Goal: Contribute content

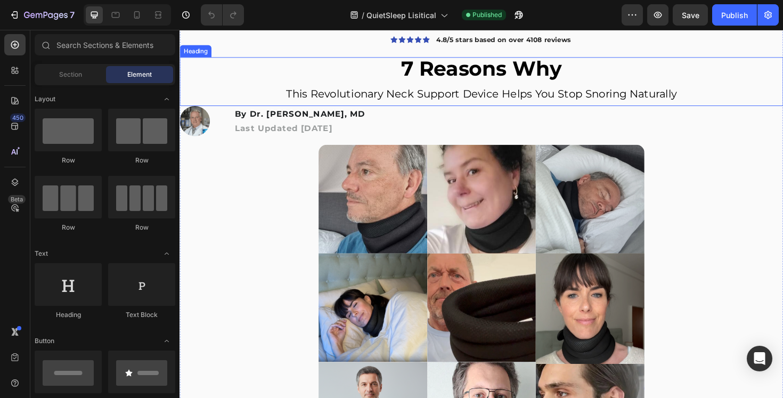
scroll to position [438, 0]
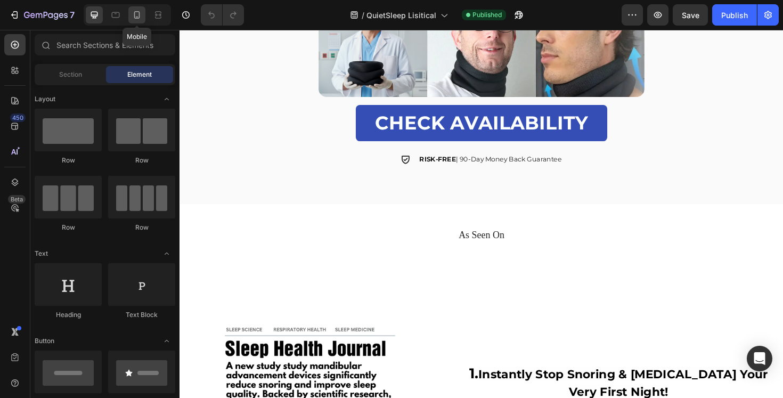
click at [139, 15] on icon at bounding box center [137, 14] width 6 height 7
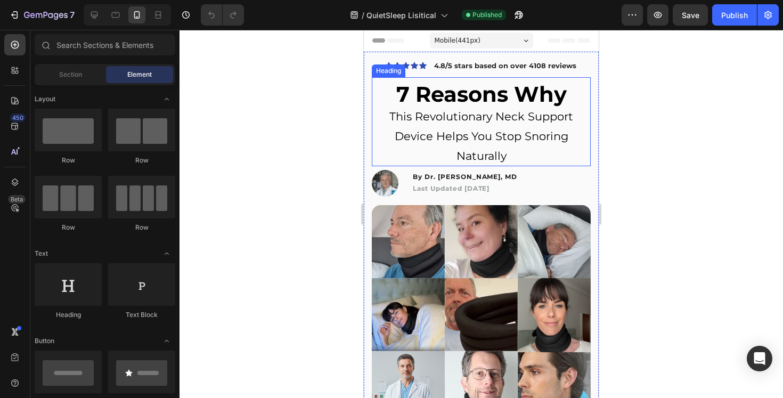
click at [461, 135] on span "This Revolutionary Neck Support Device Helps You Stop Snoring Naturally" at bounding box center [481, 136] width 184 height 53
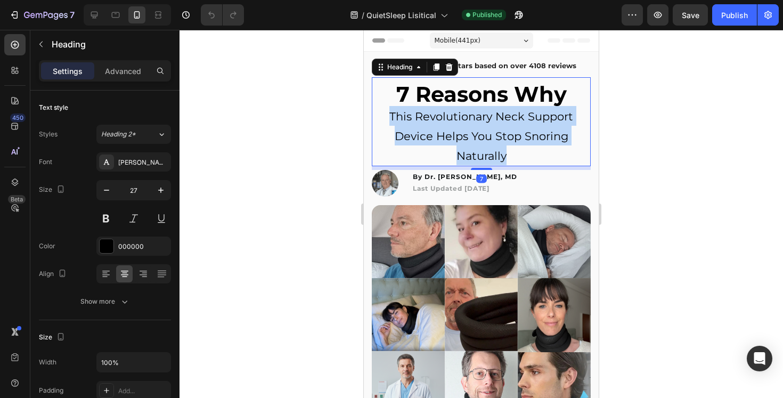
click at [461, 135] on span "This Revolutionary Neck Support Device Helps You Stop Snoring Naturally" at bounding box center [481, 136] width 184 height 53
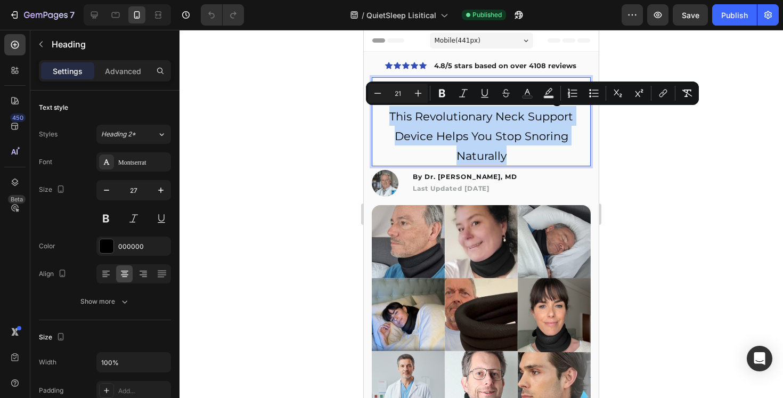
click at [449, 133] on span "This Revolutionary Neck Support Device Helps You Stop Snoring Naturally" at bounding box center [481, 136] width 184 height 53
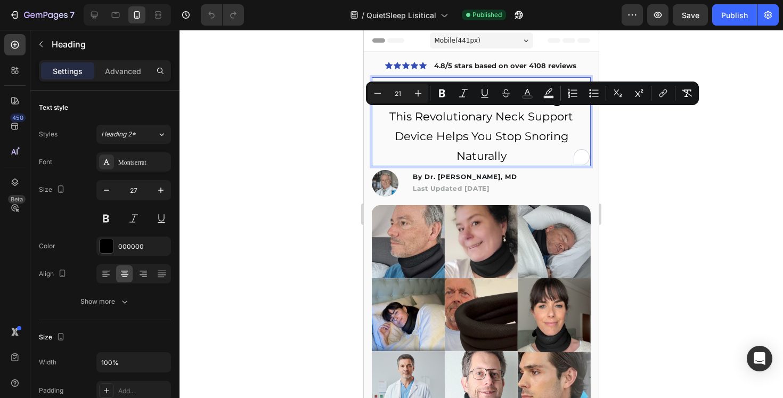
click at [449, 133] on span "This Revolutionary Neck Support Device Helps You Stop Snoring Naturally" at bounding box center [481, 136] width 184 height 53
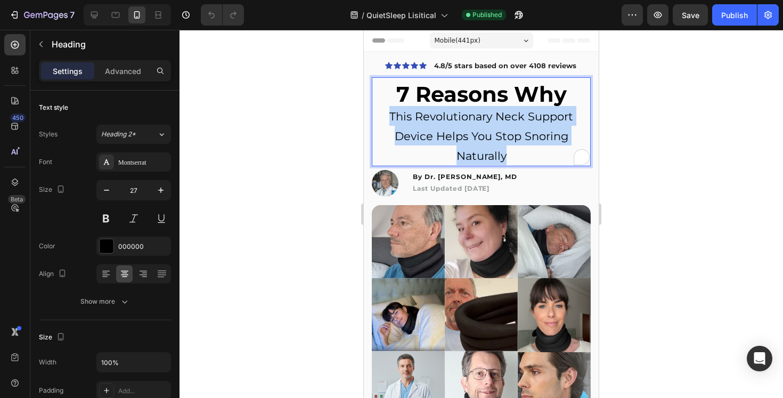
click at [449, 133] on span "This Revolutionary Neck Support Device Helps You Stop Snoring Naturally" at bounding box center [481, 136] width 184 height 53
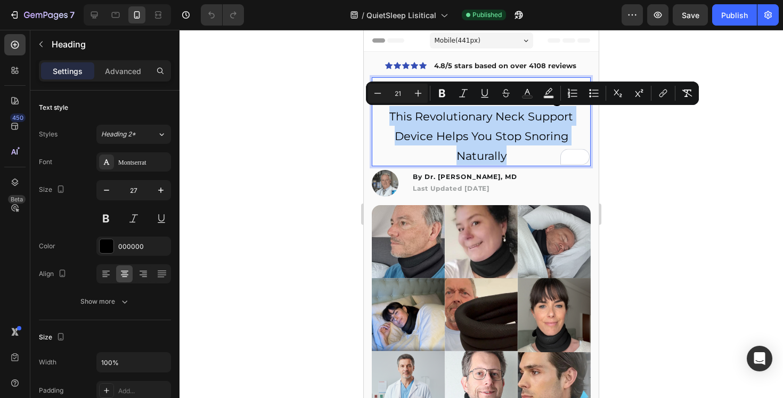
click at [454, 144] on p "7 Reasons Why This Revolutionary Neck Support Device Helps You Stop Snoring Nat…" at bounding box center [481, 125] width 217 height 80
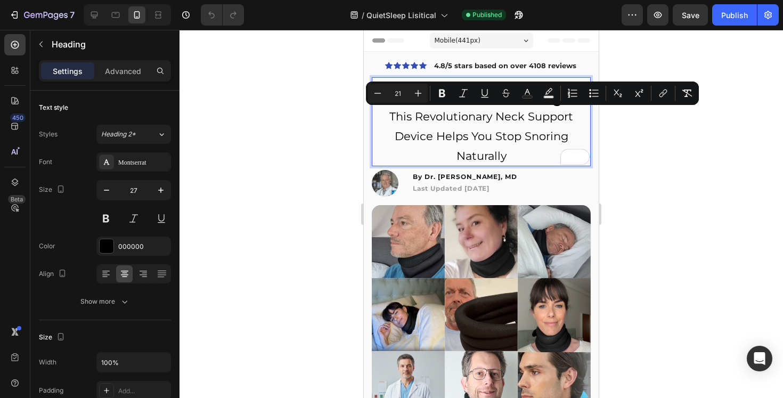
click at [454, 144] on p "7 Reasons Why This Revolutionary Neck Support Device Helps You Stop Snoring Nat…" at bounding box center [481, 125] width 217 height 80
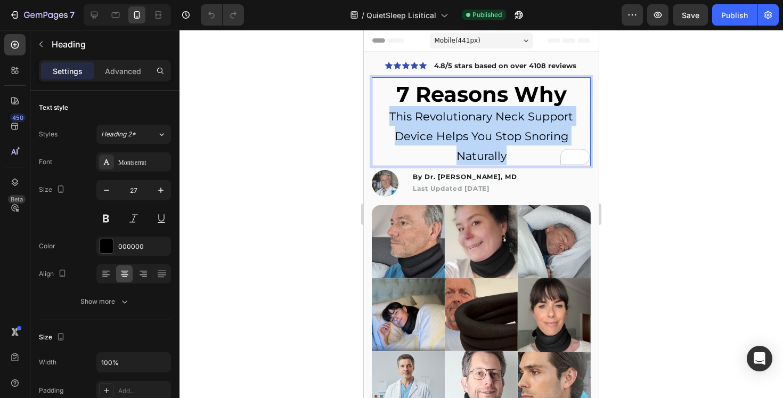
click at [454, 144] on p "7 Reasons Why This Revolutionary Neck Support Device Helps You Stop Snoring Nat…" at bounding box center [481, 125] width 217 height 80
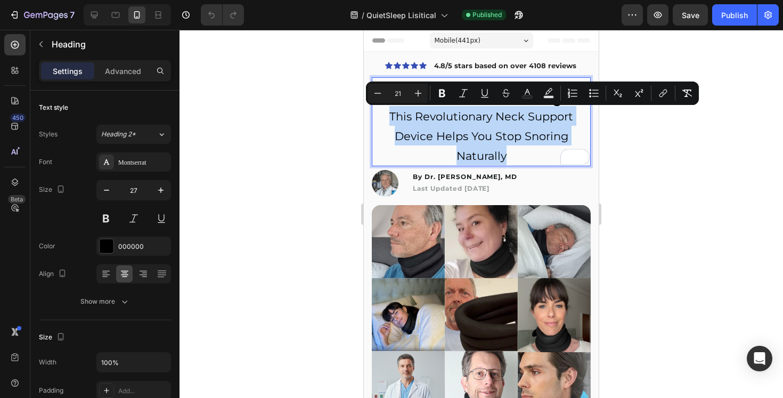
click at [465, 154] on span "This Revolutionary Neck Support Device Helps You Stop Snoring Naturally" at bounding box center [481, 136] width 184 height 53
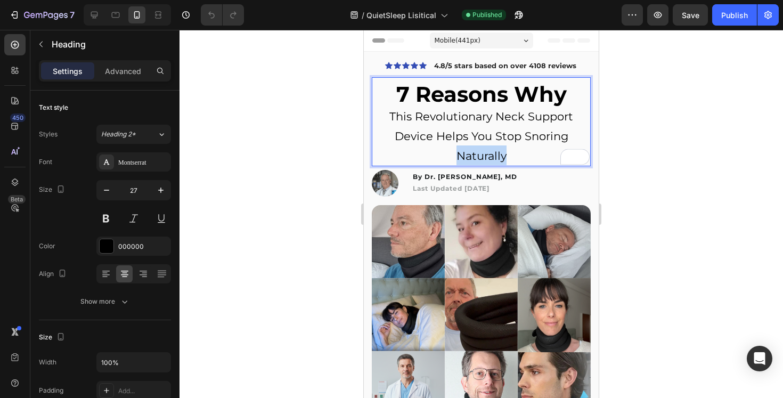
click at [465, 154] on span "This Revolutionary Neck Support Device Helps You Stop Snoring Naturally" at bounding box center [481, 136] width 184 height 53
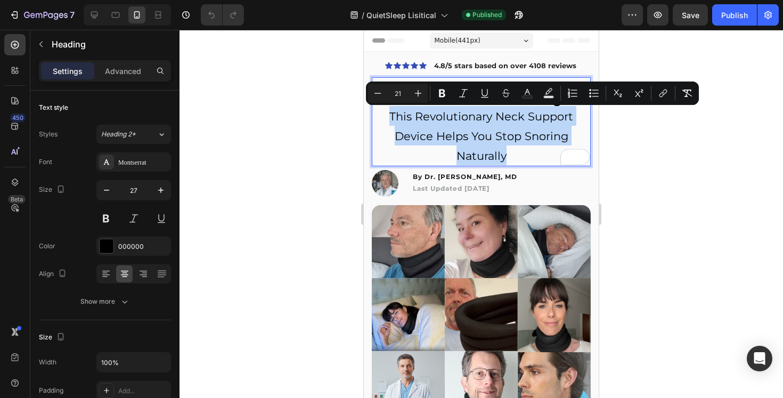
click at [477, 151] on span "This Revolutionary Neck Support Device Helps You Stop Snoring Naturally" at bounding box center [481, 136] width 184 height 53
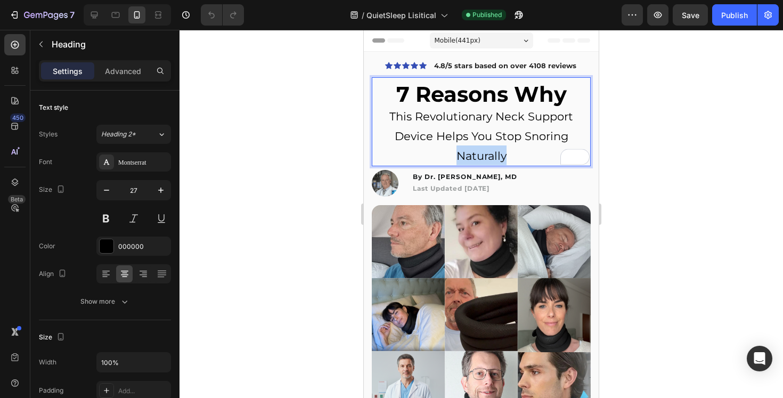
click at [477, 151] on span "This Revolutionary Neck Support Device Helps You Stop Snoring Naturally" at bounding box center [481, 136] width 184 height 53
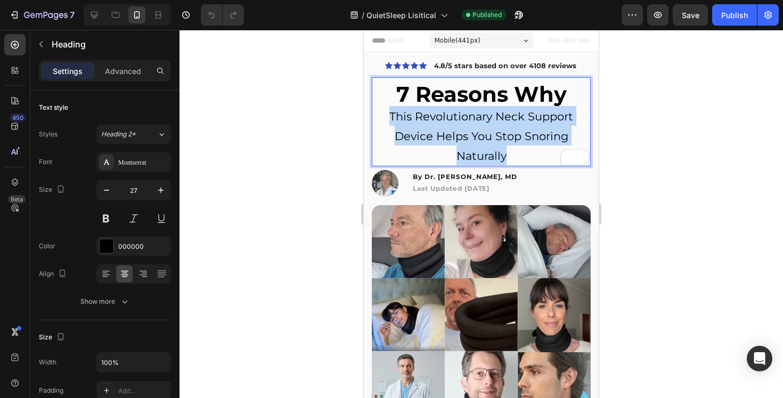
click at [477, 151] on span "This Revolutionary Neck Support Device Helps You Stop Snoring Naturally" at bounding box center [481, 136] width 184 height 53
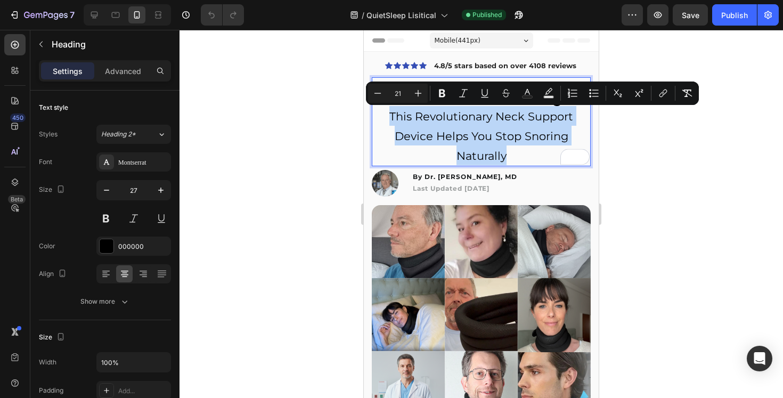
click at [477, 152] on span "This Revolutionary Neck Support Device Helps You Stop Snoring Naturally" at bounding box center [481, 136] width 184 height 53
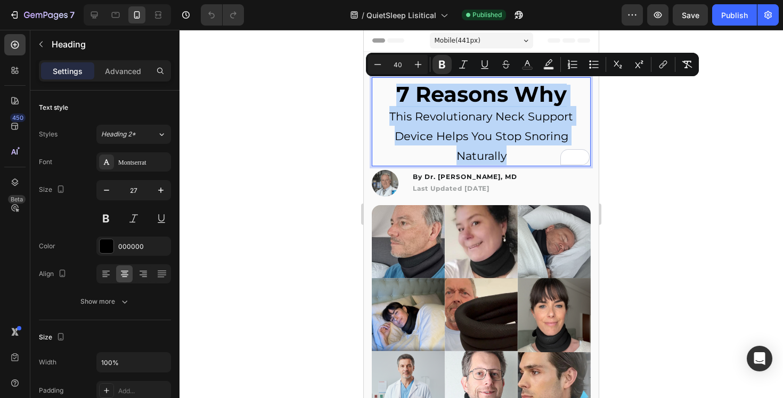
drag, startPoint x: 477, startPoint y: 152, endPoint x: 399, endPoint y: 92, distance: 97.9
click at [399, 92] on p "7 Reasons Why This Revolutionary Neck Support Device Helps You Stop Snoring Nat…" at bounding box center [481, 125] width 217 height 80
copy p "7 Reasons Why This Revolutionary Neck Support Device Helps You Stop Snoring Nat…"
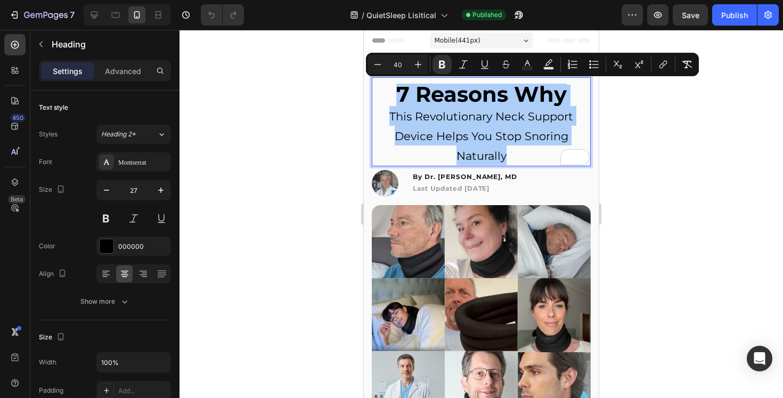
click at [322, 198] on div at bounding box center [480, 214] width 603 height 368
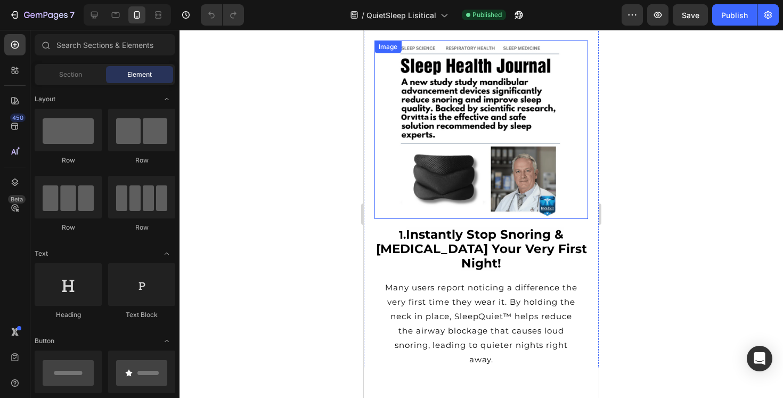
click at [472, 178] on img at bounding box center [481, 129] width 178 height 178
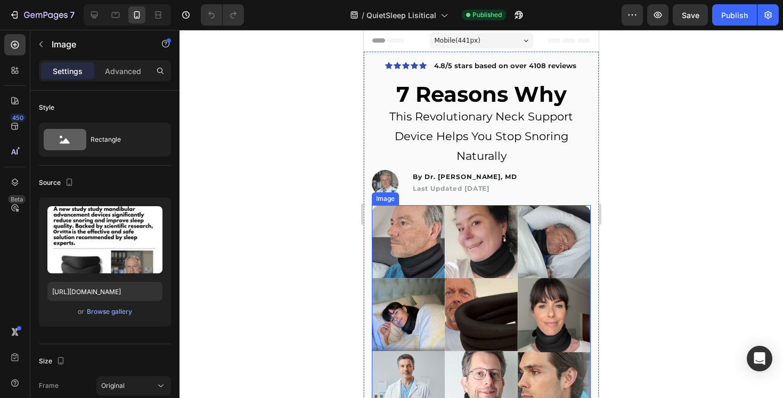
click at [473, 227] on img at bounding box center [481, 314] width 219 height 219
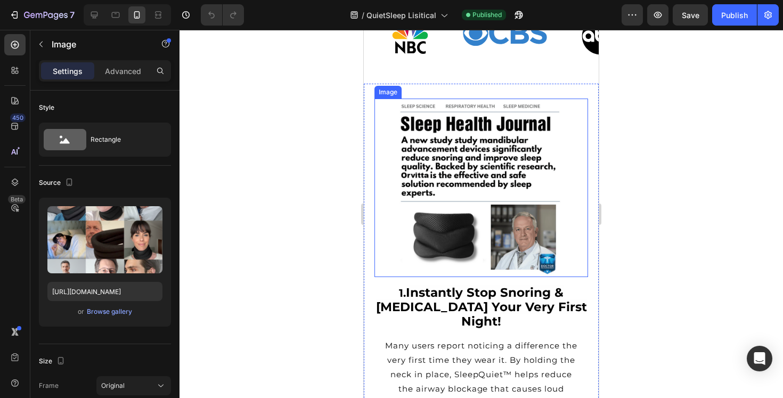
scroll to position [629, 0]
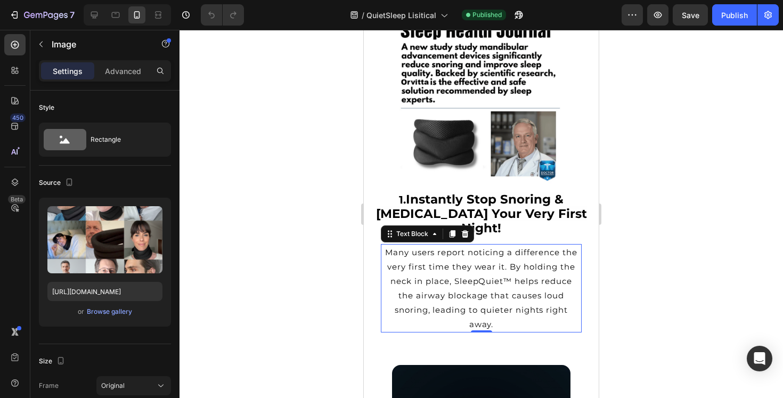
click at [476, 245] on p "Many users report noticing a difference the very first time they wear it. By ho…" at bounding box center [481, 288] width 199 height 86
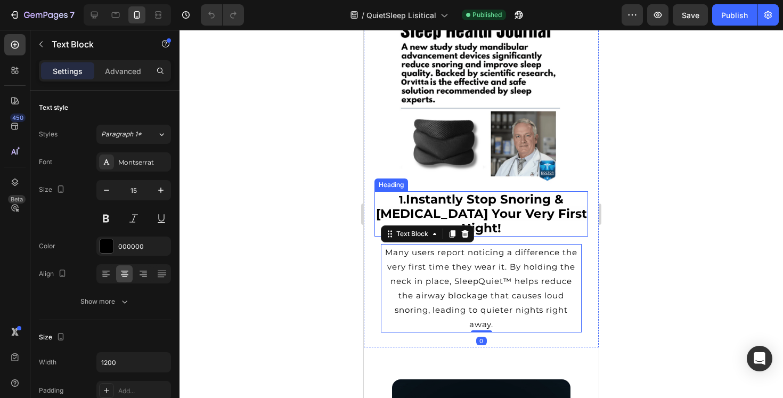
click at [531, 206] on strong "Instantly Stop Snoring & [MEDICAL_DATA] Your Very First Night!" at bounding box center [481, 214] width 211 height 44
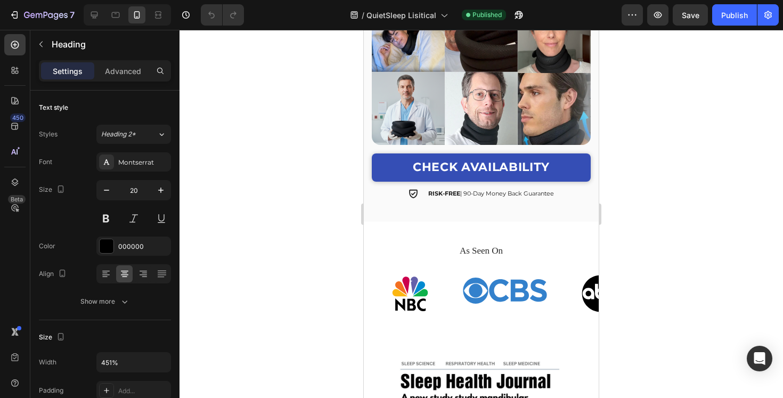
scroll to position [251, 0]
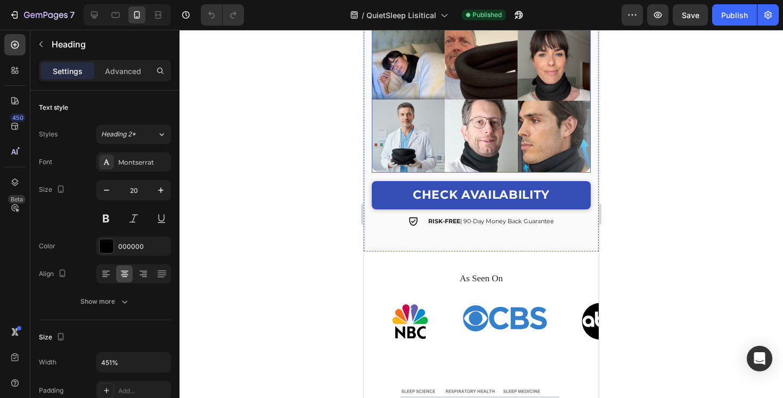
click at [516, 146] on img at bounding box center [481, 63] width 219 height 219
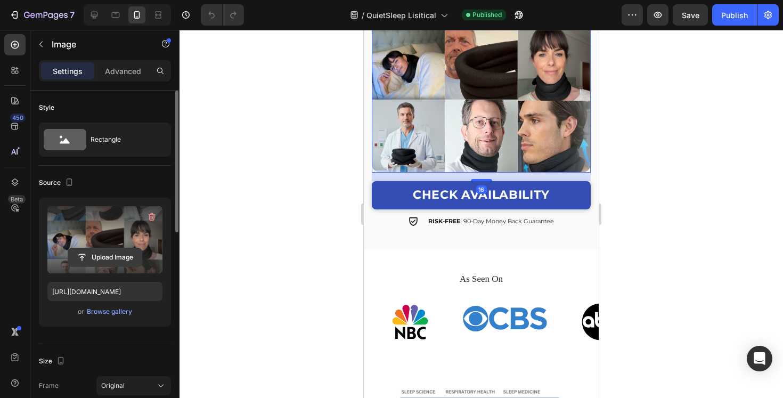
click at [135, 258] on input "file" at bounding box center [104, 257] width 73 height 18
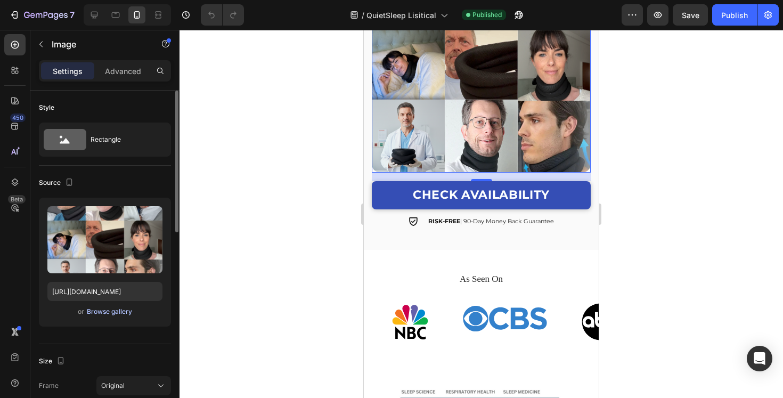
click at [118, 313] on div "Browse gallery" at bounding box center [109, 312] width 45 height 10
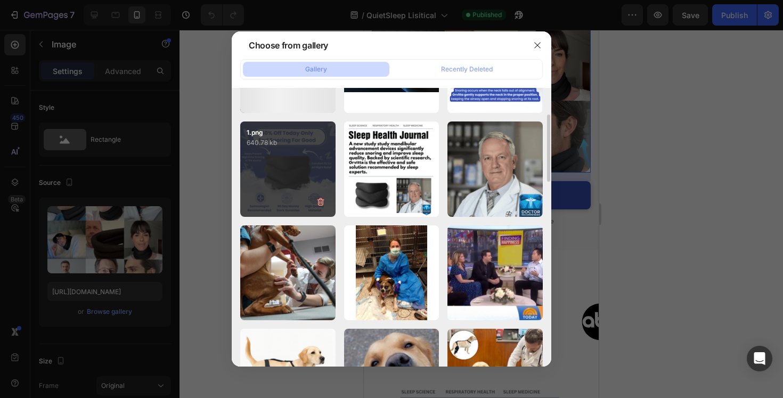
scroll to position [230, 0]
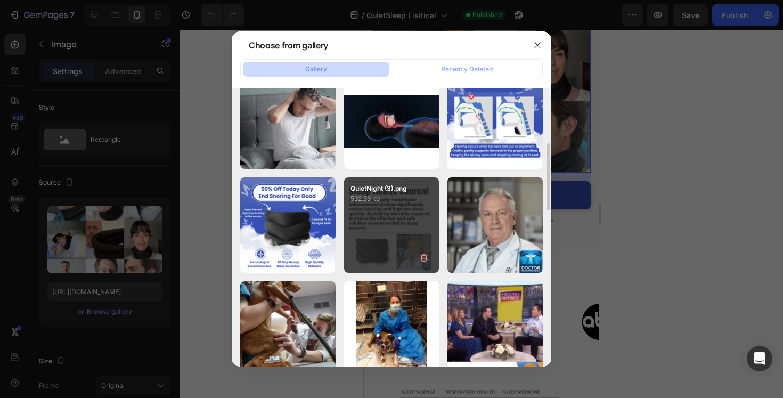
click at [402, 191] on p "QuietNight (3).png" at bounding box center [391, 189] width 83 height 10
type input "[URL][DOMAIN_NAME]"
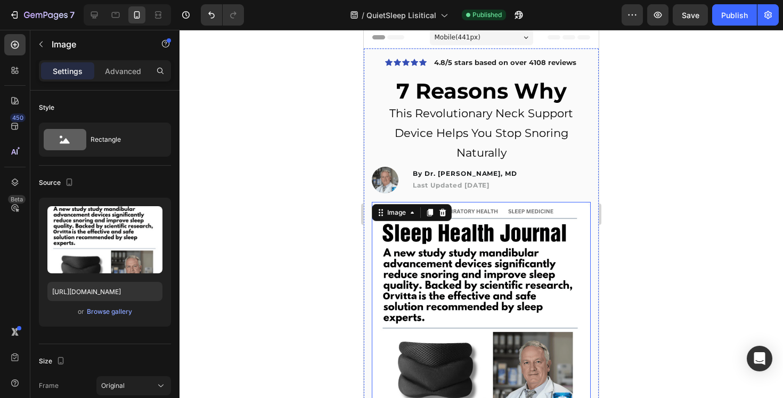
scroll to position [0, 0]
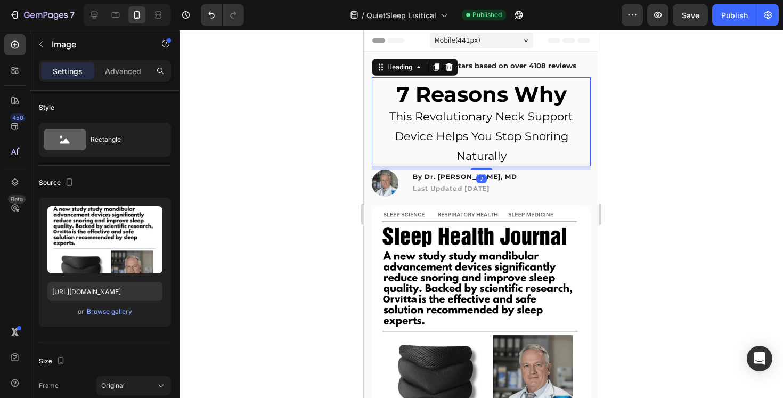
click at [524, 111] on span "This Revolutionary Neck Support Device Helps You Stop Snoring Naturally" at bounding box center [481, 136] width 184 height 53
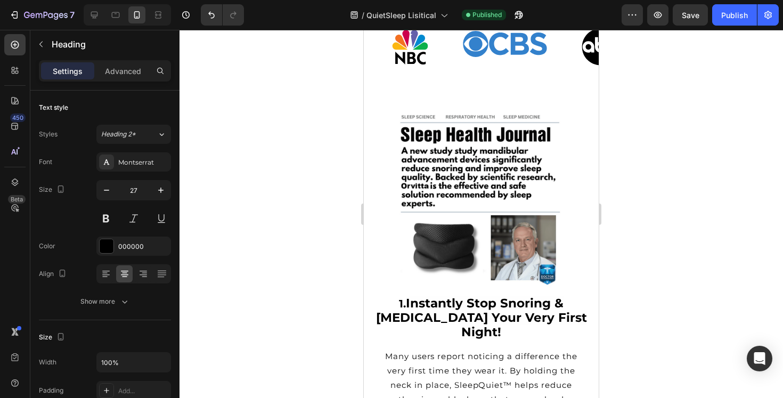
scroll to position [557, 0]
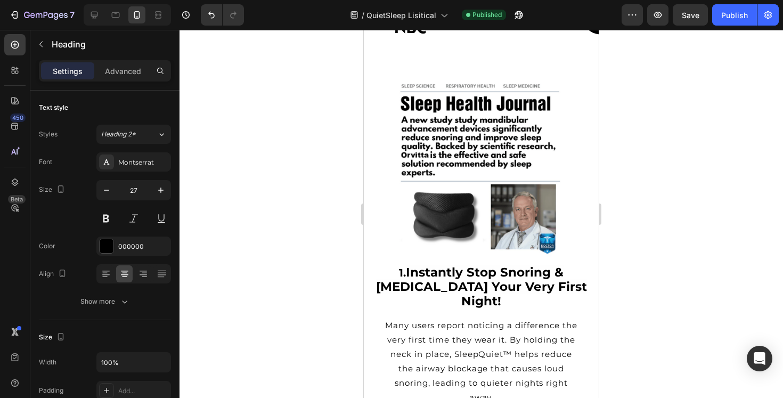
click at [515, 127] on img at bounding box center [481, 167] width 178 height 178
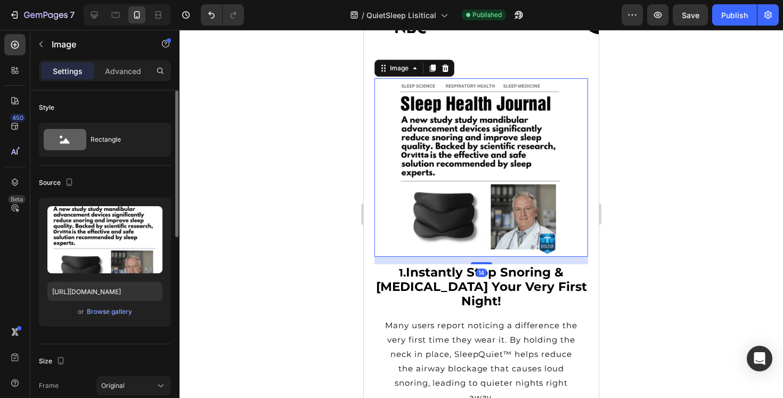
click at [117, 319] on div "Upload Image [URL][DOMAIN_NAME] or Browse gallery" at bounding box center [105, 262] width 132 height 129
click at [117, 313] on div "Browse gallery" at bounding box center [109, 312] width 45 height 10
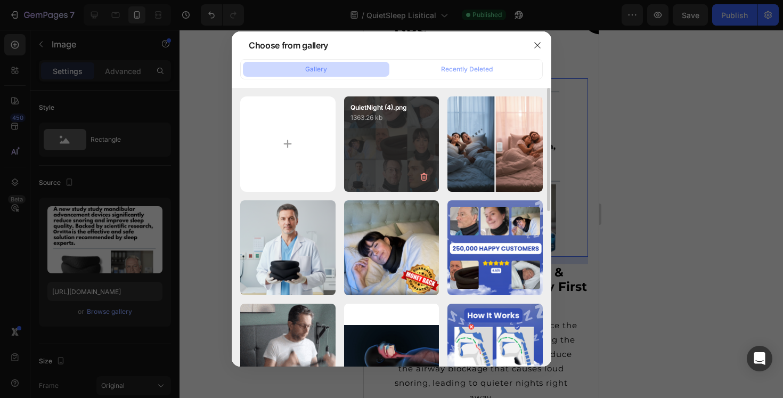
click at [407, 142] on div "QuietNight (4).png 1363.26 kb" at bounding box center [391, 143] width 95 height 95
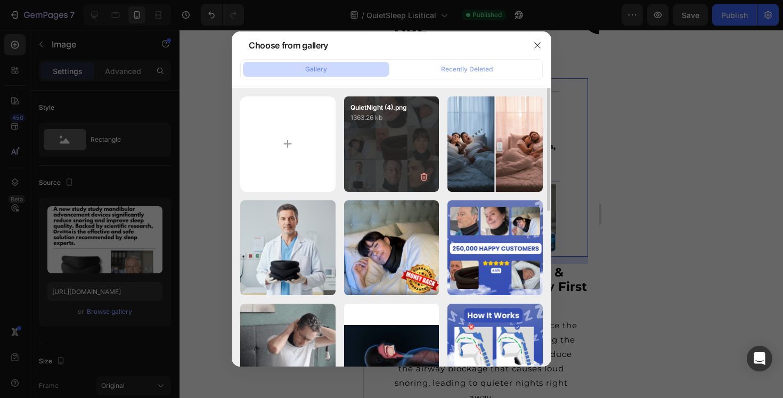
type input "[URL][DOMAIN_NAME]"
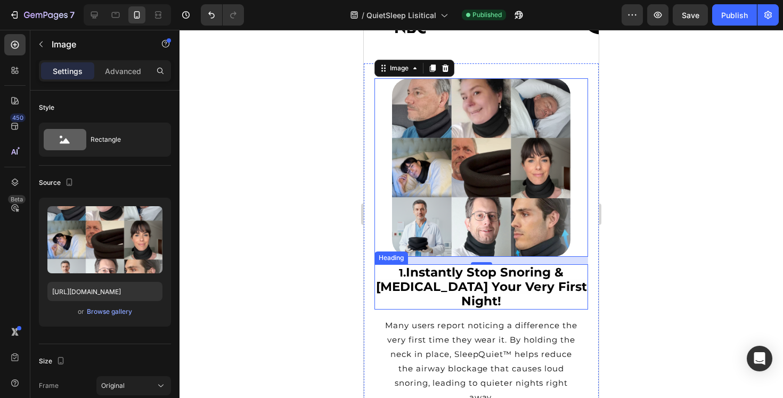
click at [525, 280] on strong "Instantly Stop Snoring & [MEDICAL_DATA] Your Very First Night!" at bounding box center [481, 287] width 211 height 44
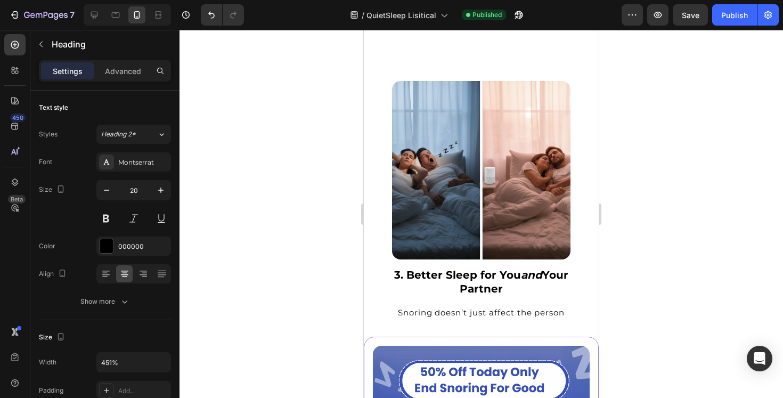
scroll to position [1427, 0]
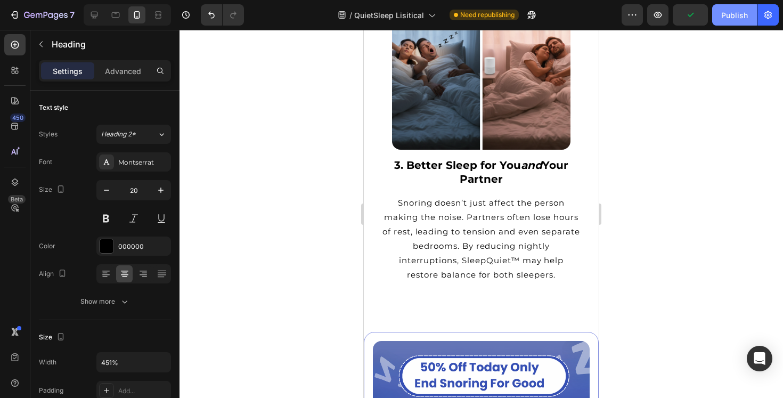
click at [719, 11] on button "Publish" at bounding box center [734, 14] width 45 height 21
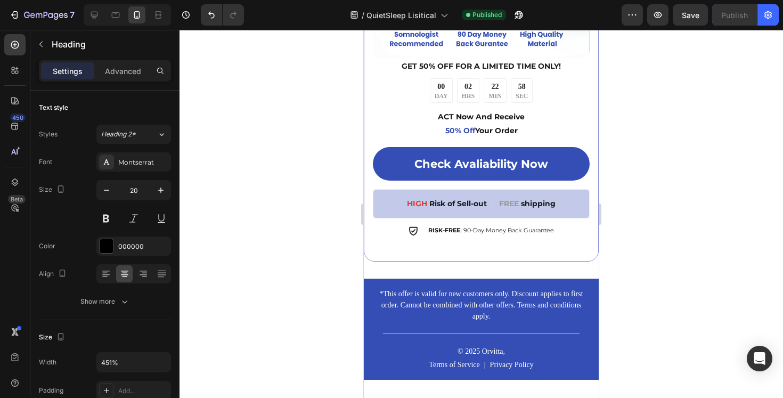
scroll to position [4330, 0]
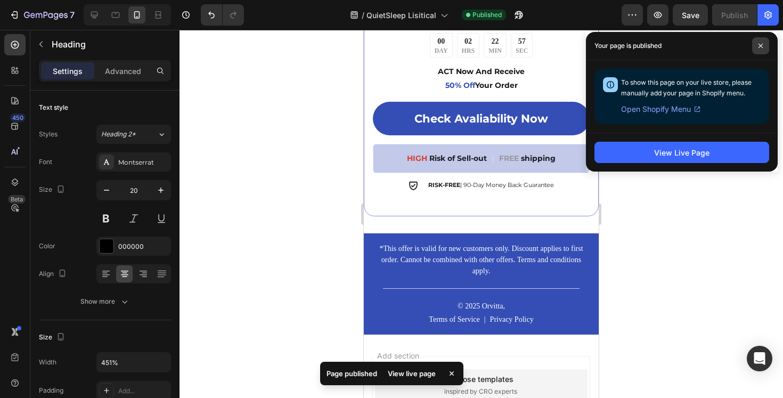
click at [765, 42] on span at bounding box center [760, 45] width 17 height 17
